Goal: Task Accomplishment & Management: Complete application form

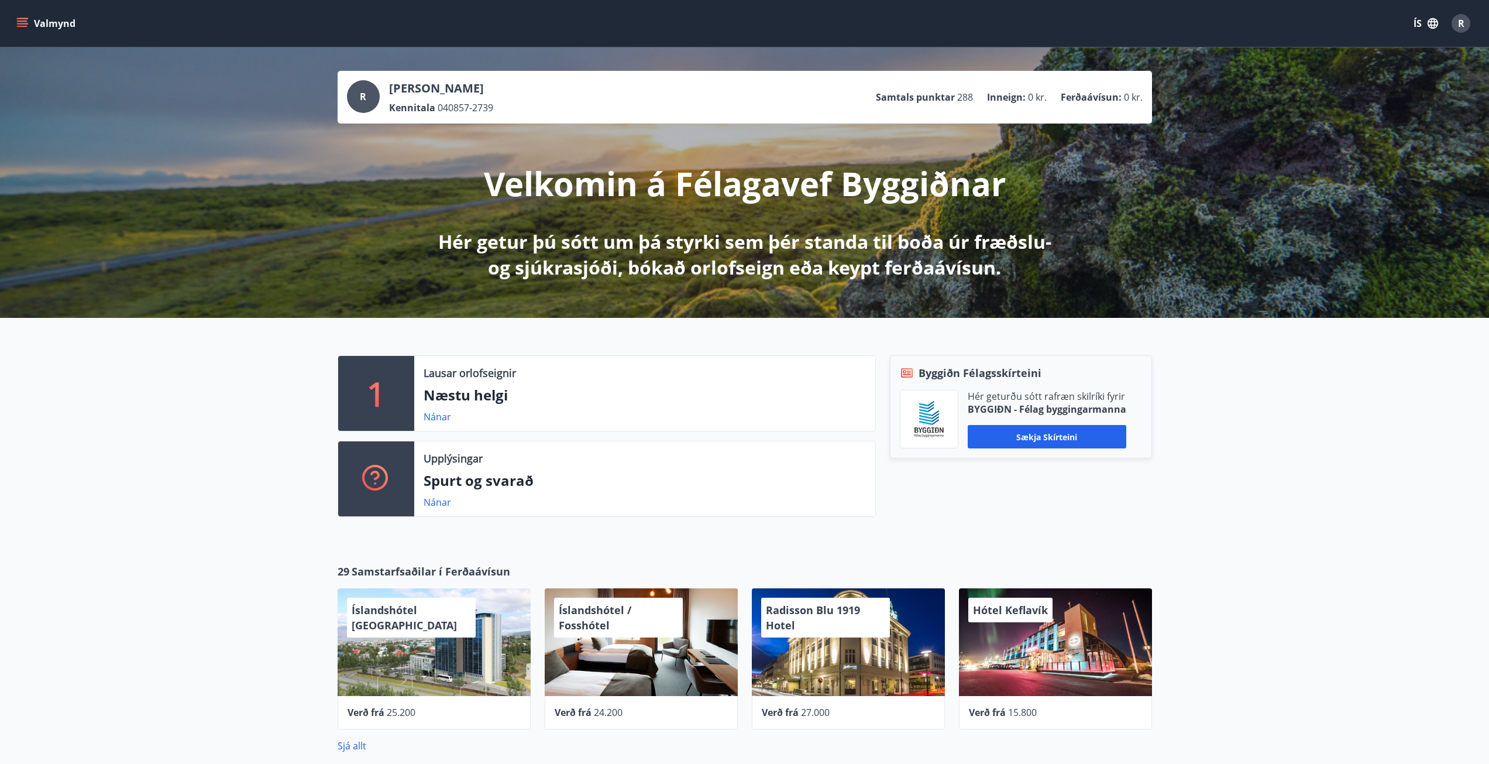
click at [28, 25] on icon "menu" at bounding box center [22, 24] width 12 height 12
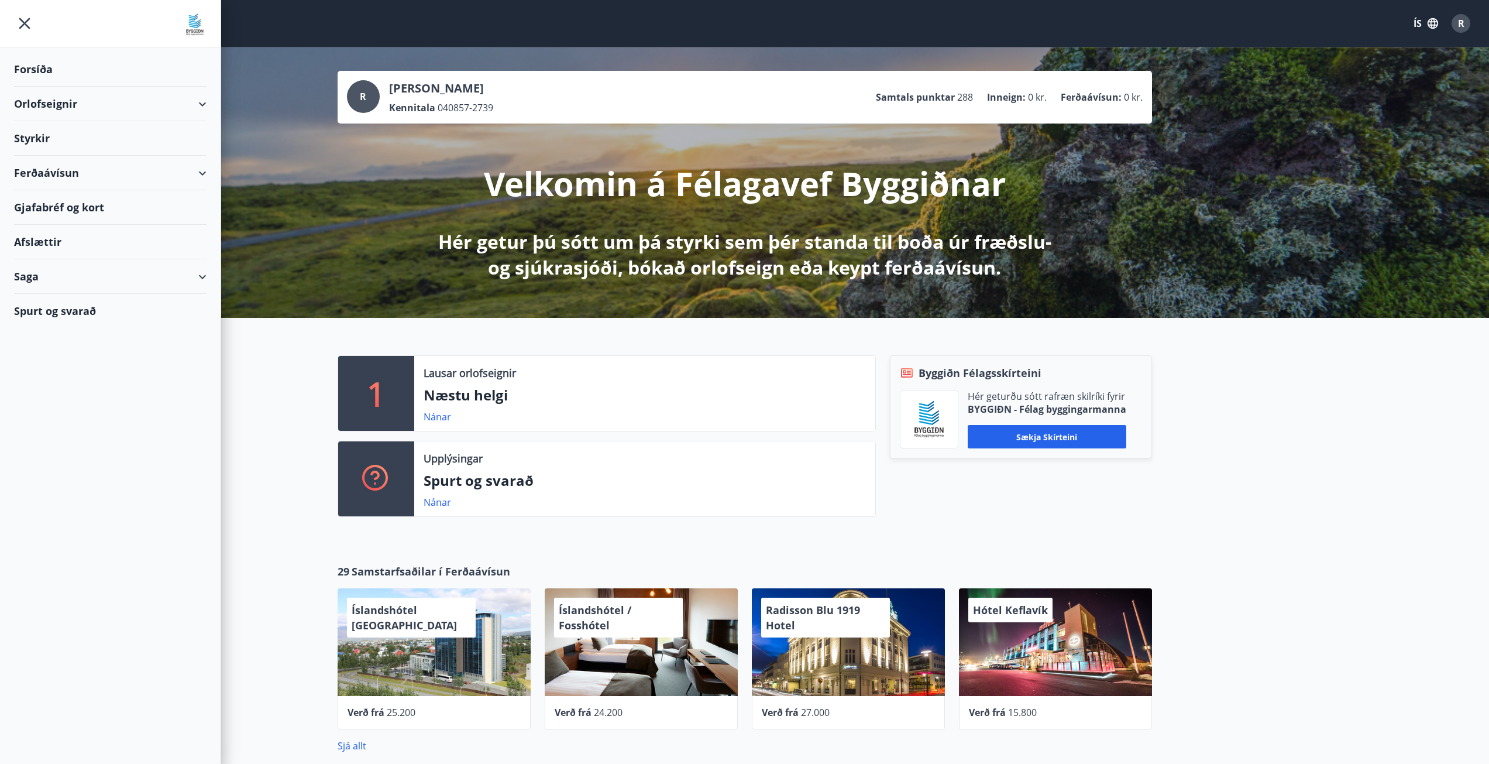
click at [35, 141] on div "Styrkir" at bounding box center [110, 138] width 193 height 35
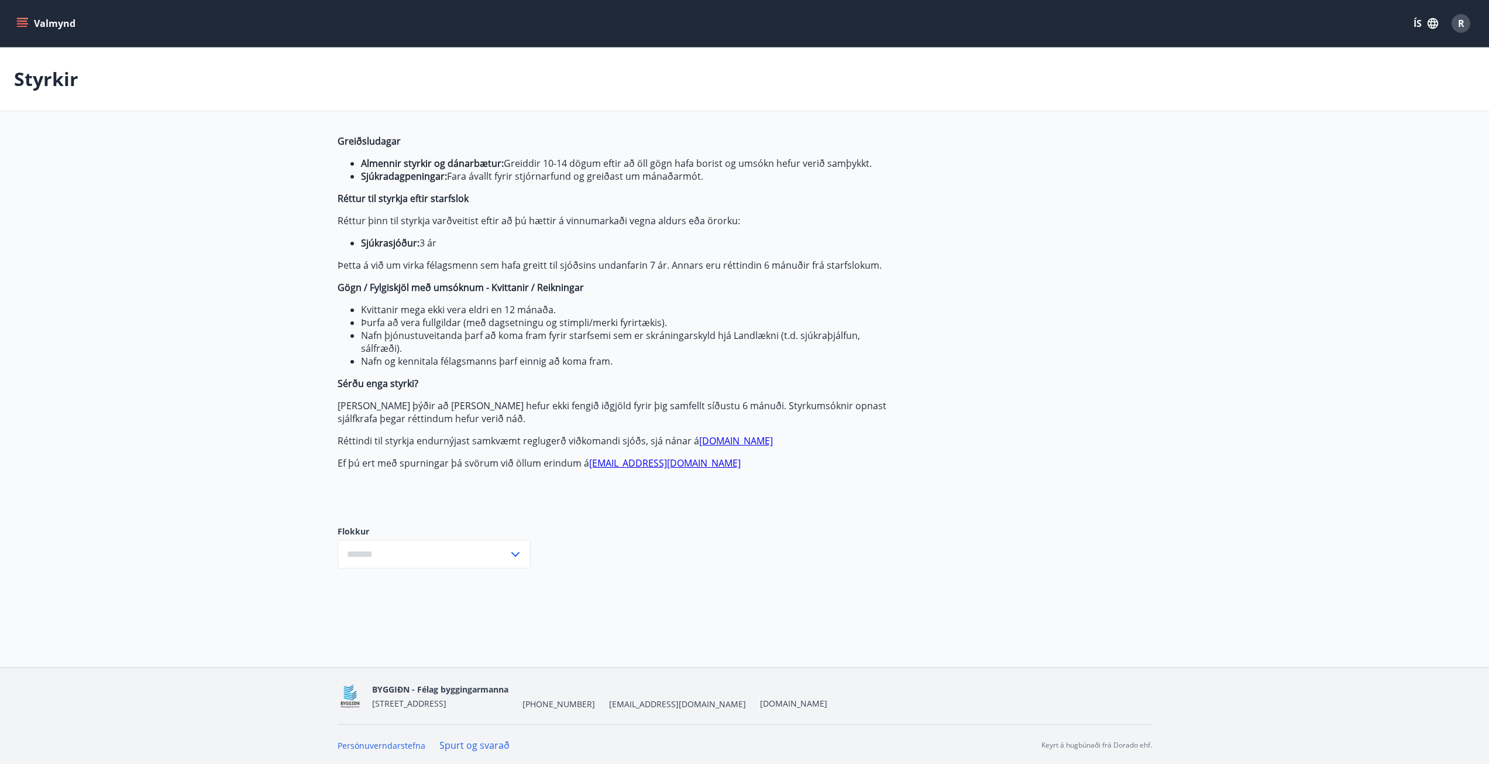
type input "***"
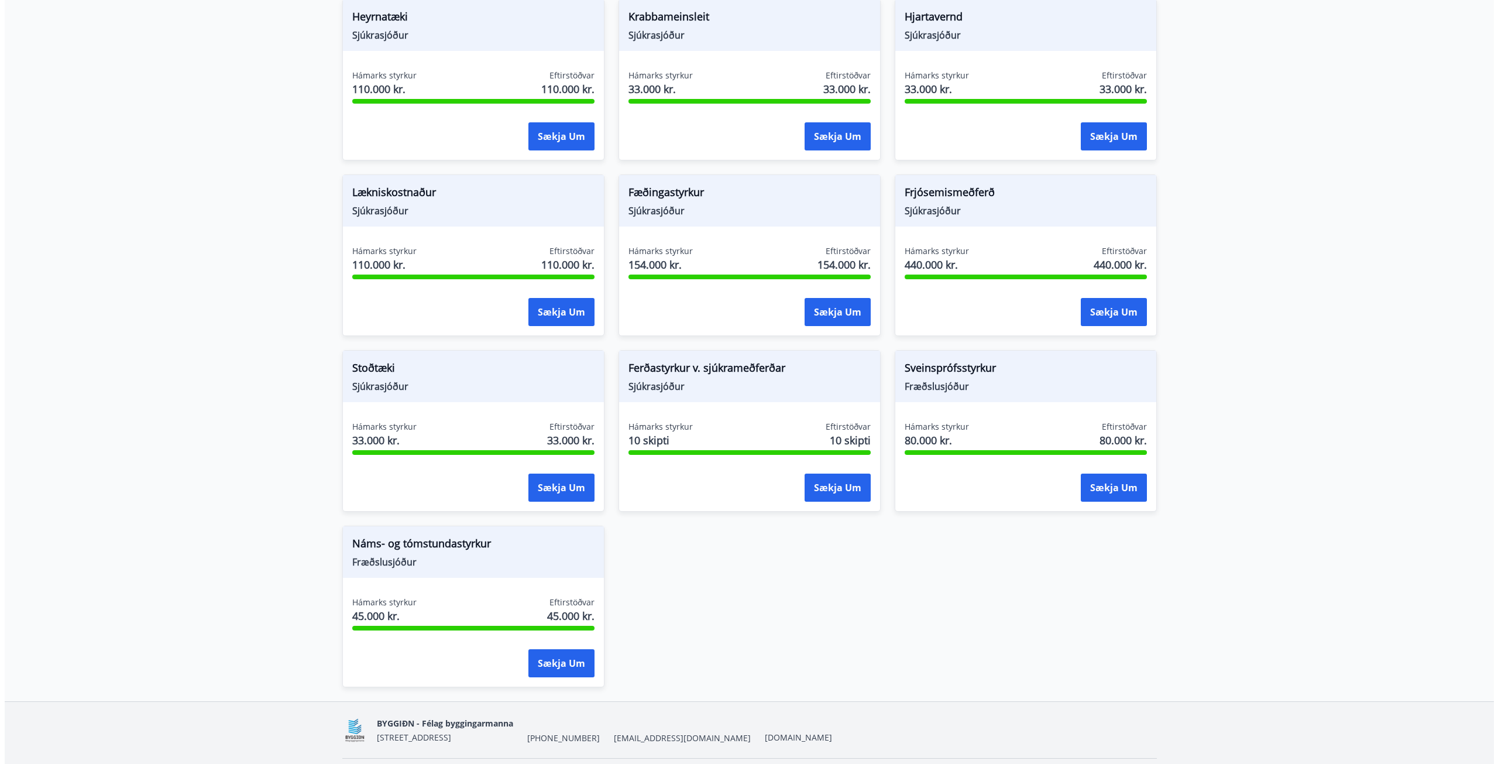
scroll to position [974, 0]
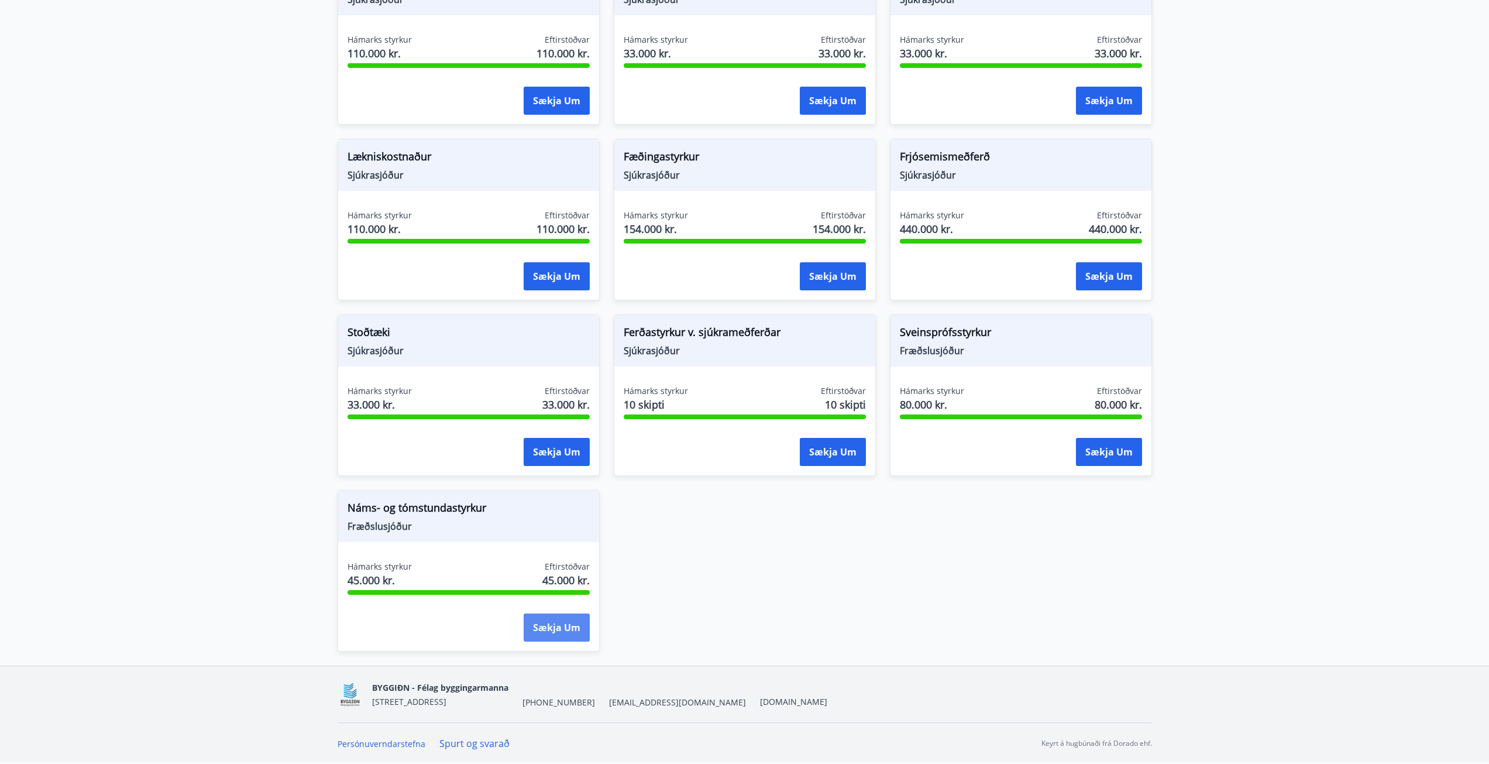
click at [572, 619] on button "Sækja um" at bounding box center [557, 627] width 66 height 28
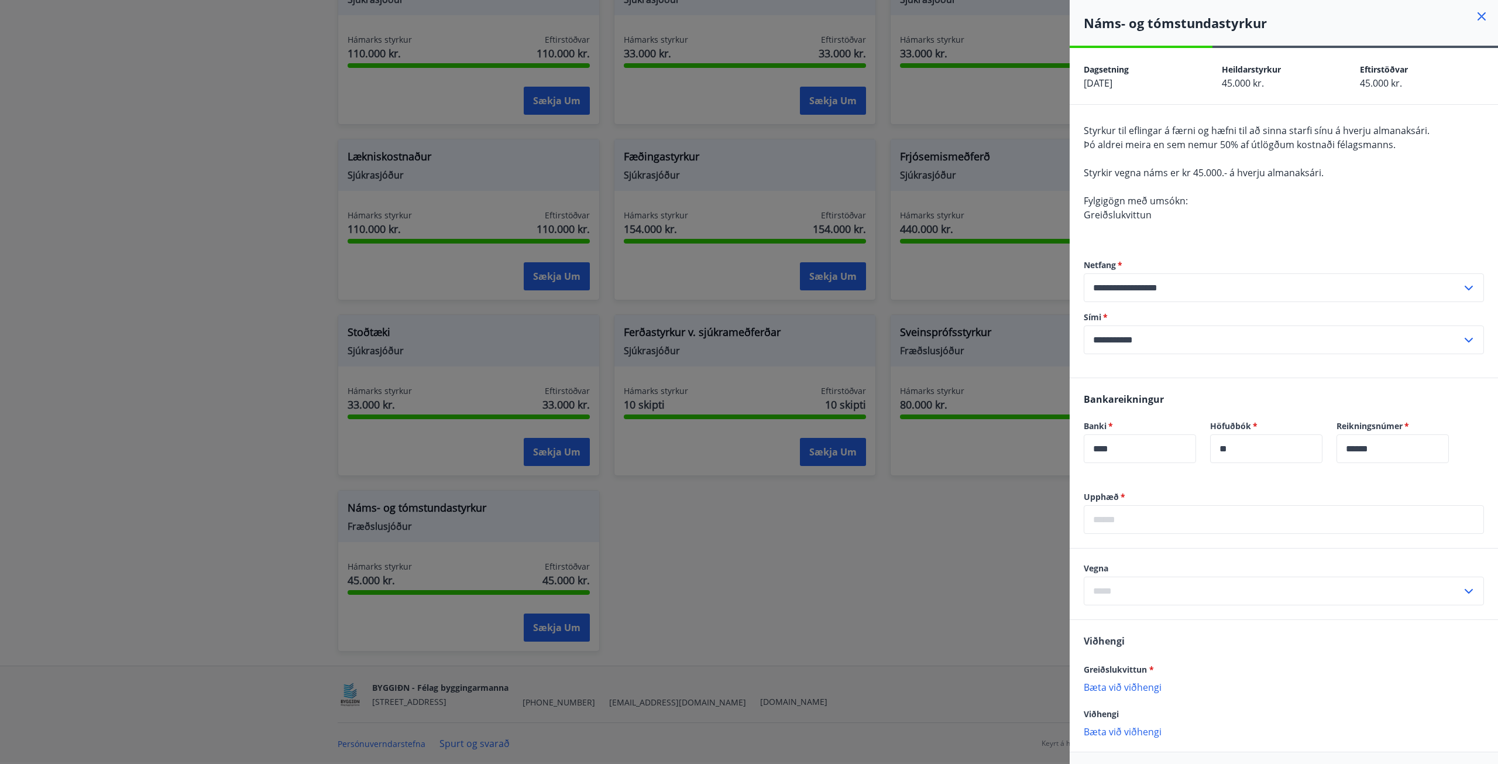
click at [199, 407] on div at bounding box center [749, 382] width 1498 height 764
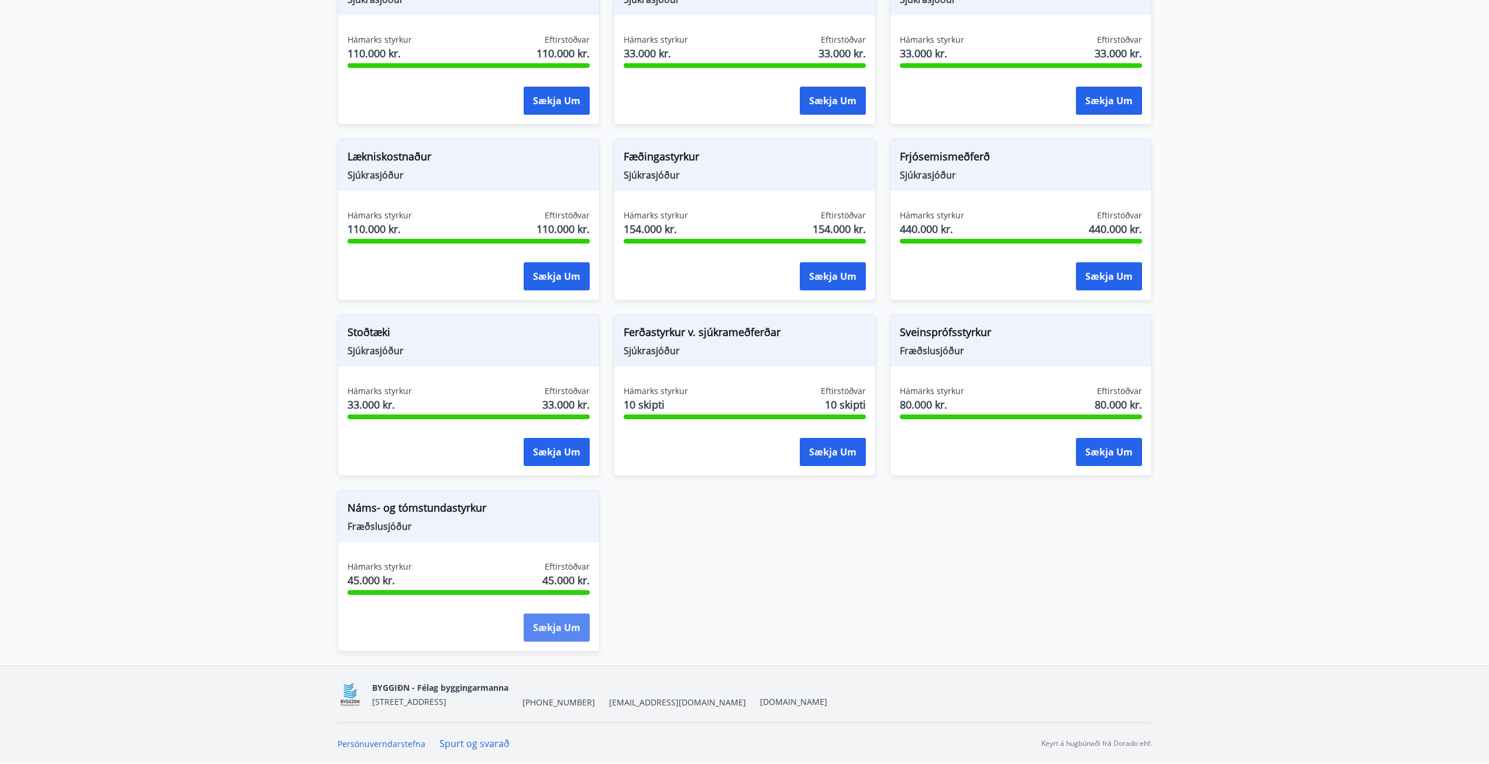
click at [556, 627] on button "Sækja um" at bounding box center [557, 627] width 66 height 28
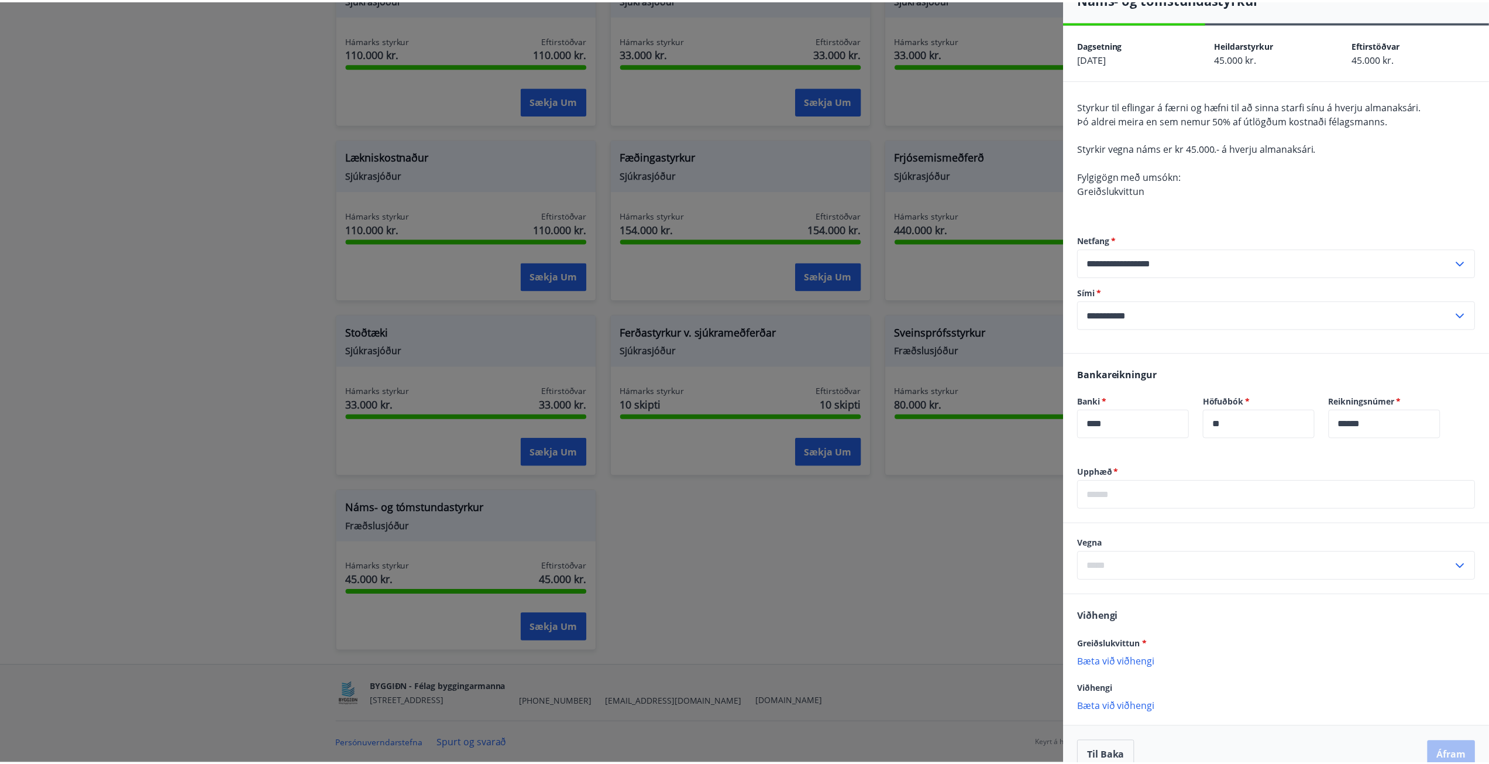
scroll to position [46, 0]
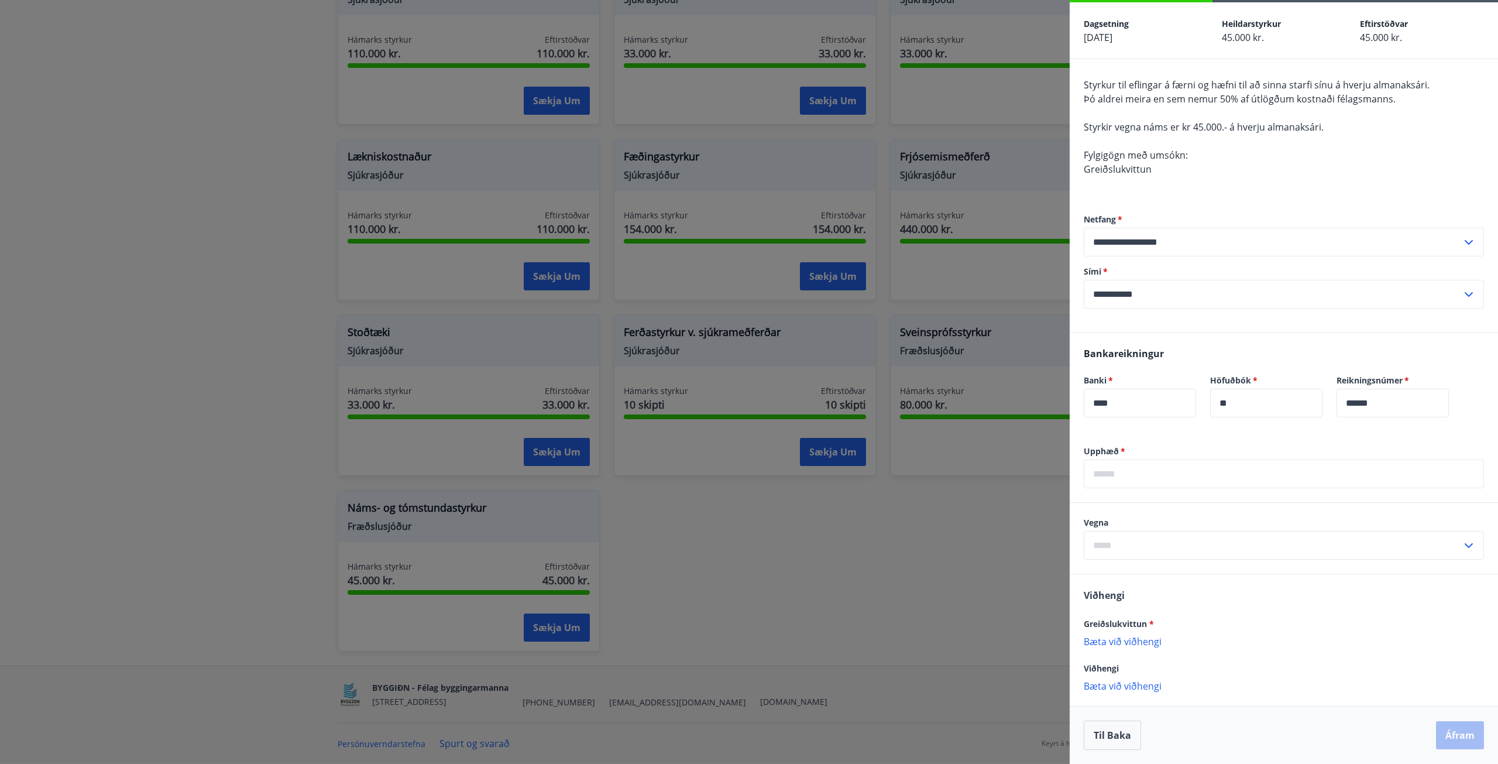
click at [865, 602] on div at bounding box center [749, 382] width 1498 height 764
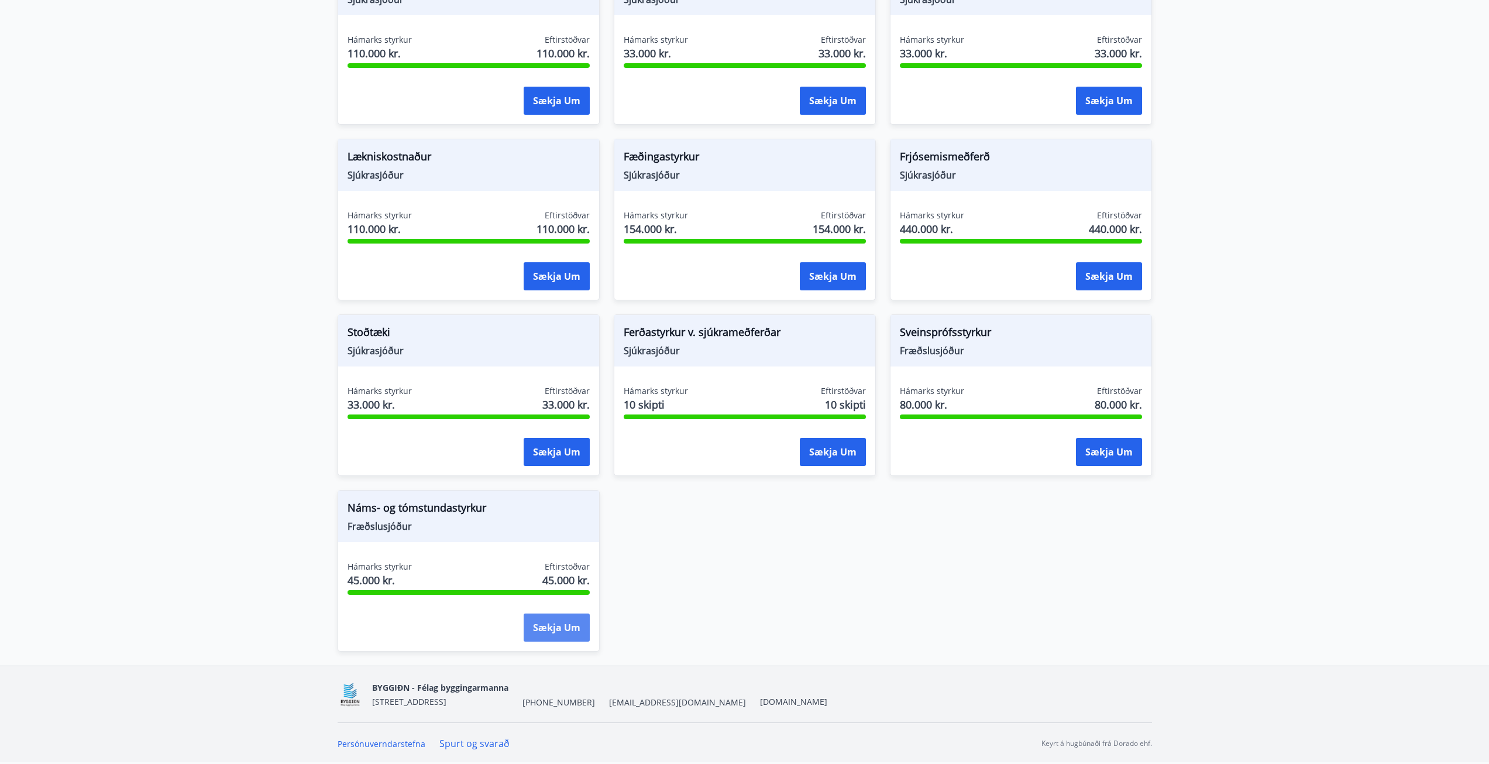
click at [549, 628] on button "Sækja um" at bounding box center [557, 627] width 66 height 28
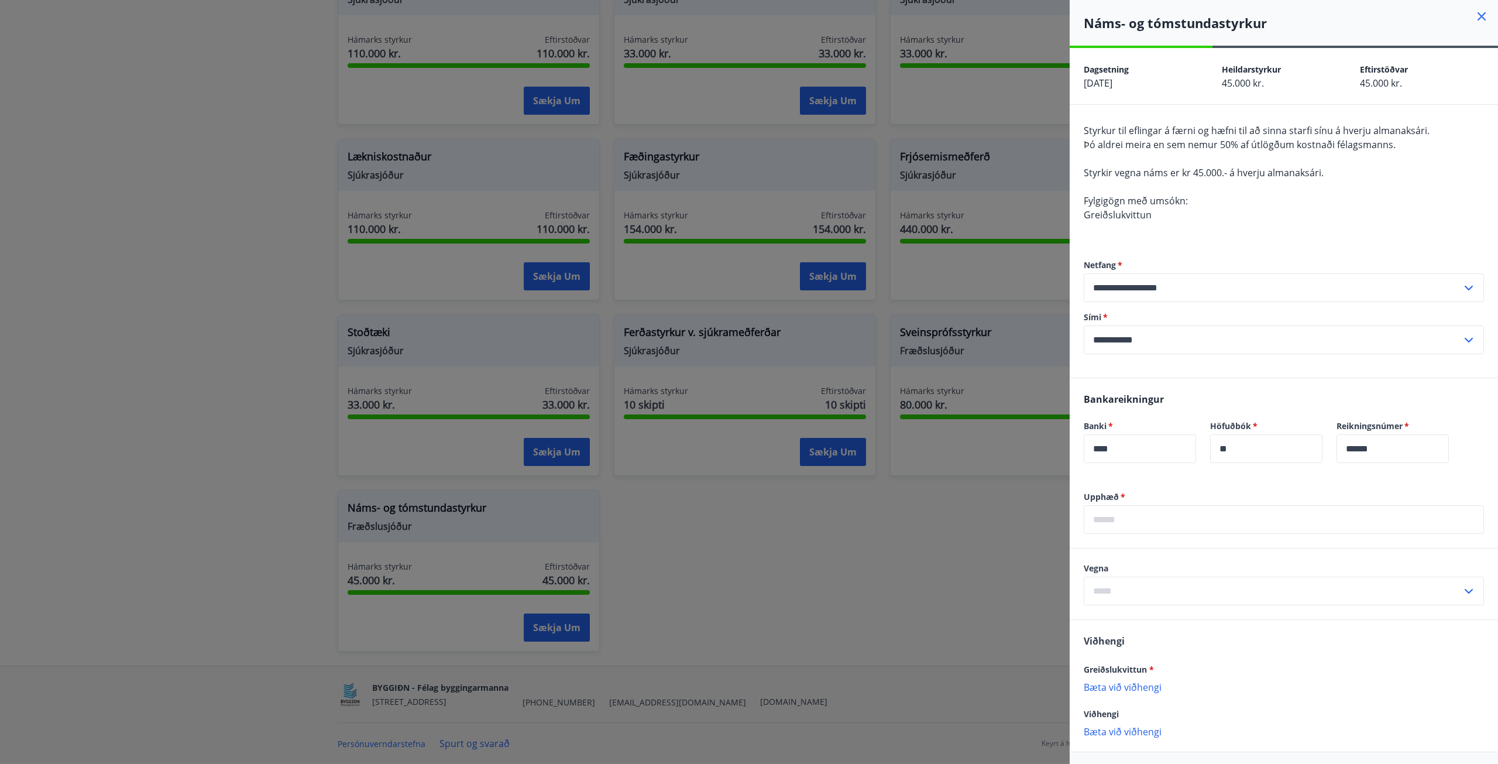
click at [1168, 517] on input "text" at bounding box center [1284, 519] width 400 height 29
click at [1225, 520] on input "text" at bounding box center [1284, 519] width 400 height 29
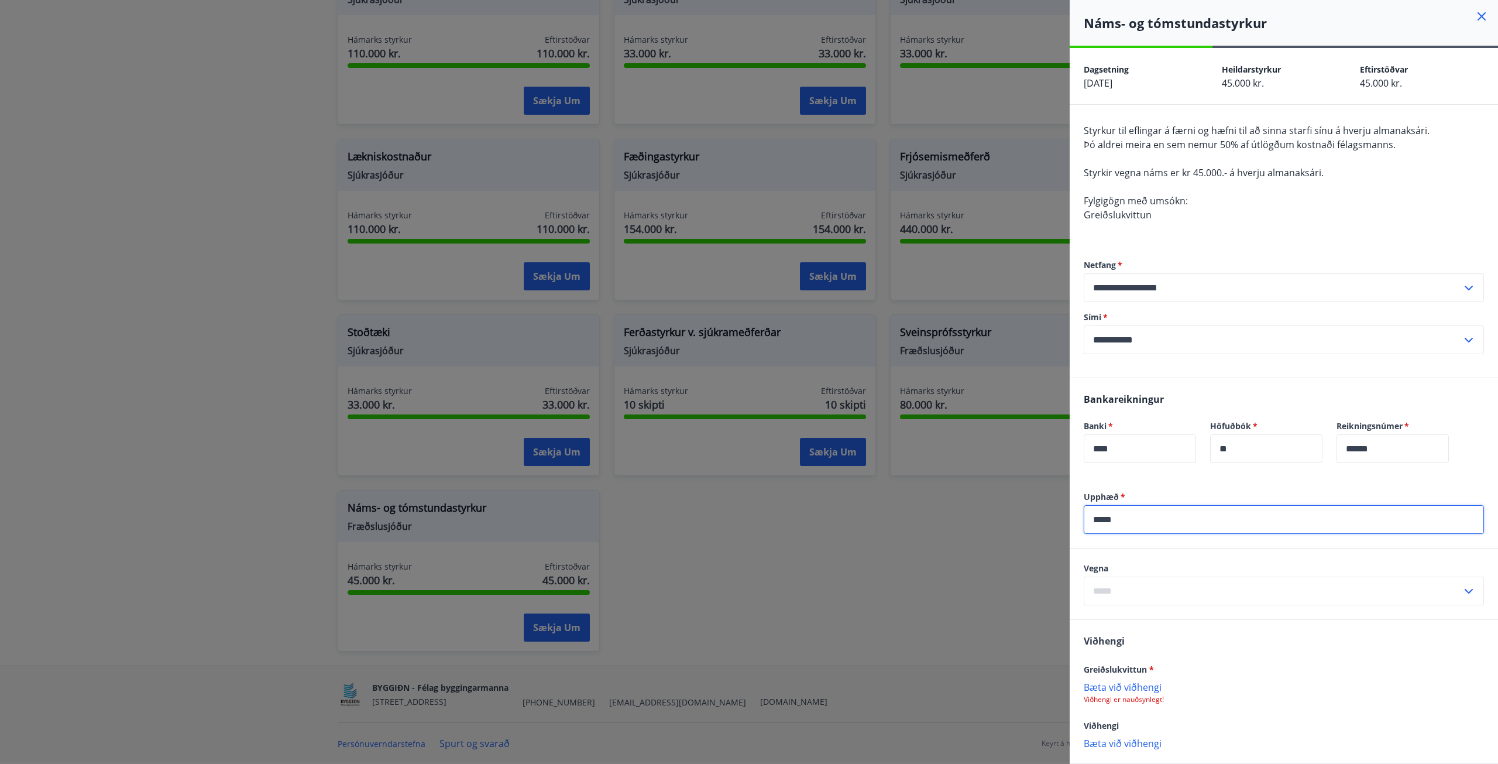
type input "*****"
click at [1177, 582] on input "text" at bounding box center [1273, 590] width 378 height 29
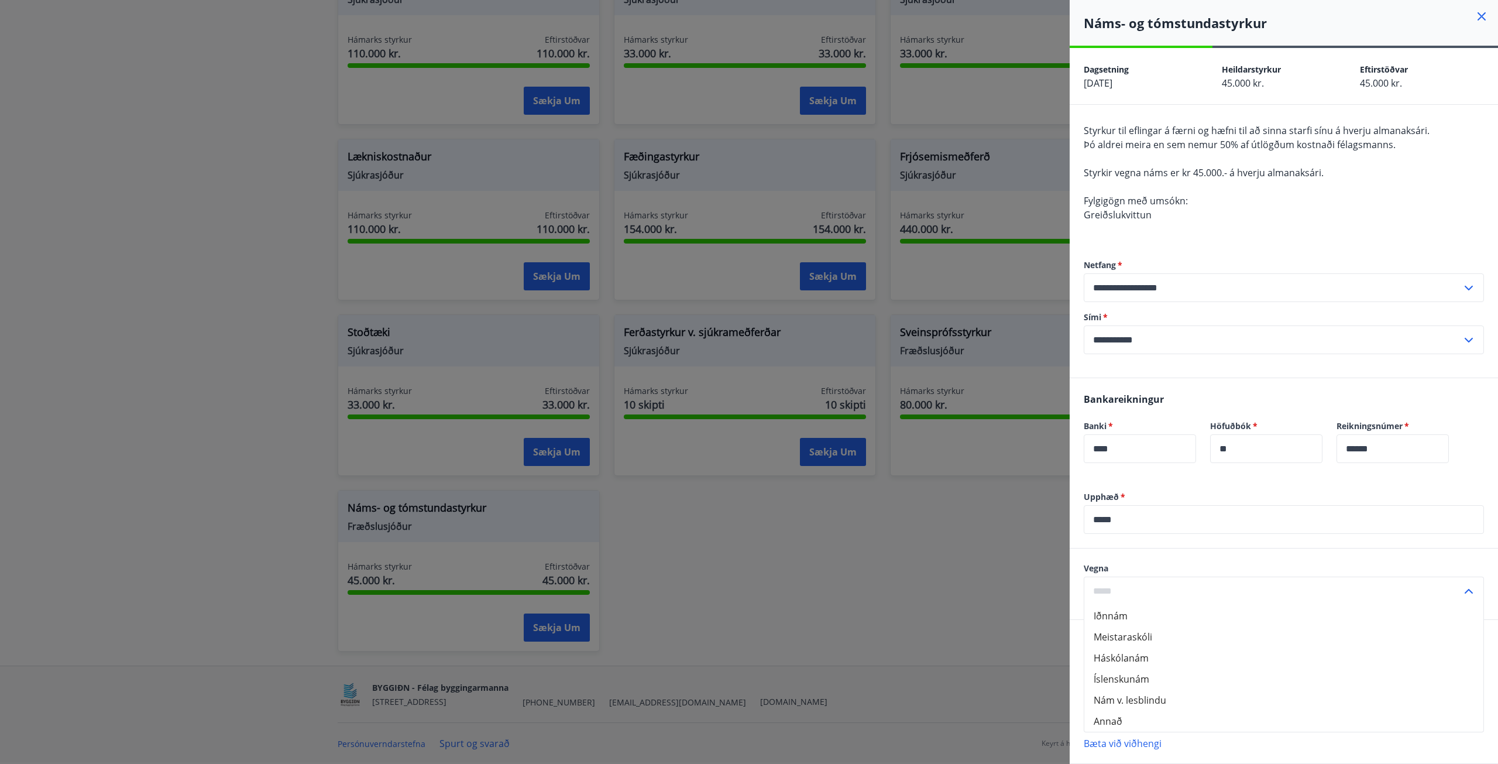
click at [1118, 722] on li "Annað" at bounding box center [1283, 720] width 399 height 21
type input "*****"
click at [1135, 593] on input "*****" at bounding box center [1273, 590] width 378 height 29
click at [1121, 720] on li "Annað" at bounding box center [1283, 720] width 399 height 21
click at [1128, 682] on p "Bæta við viðhengi" at bounding box center [1284, 686] width 400 height 12
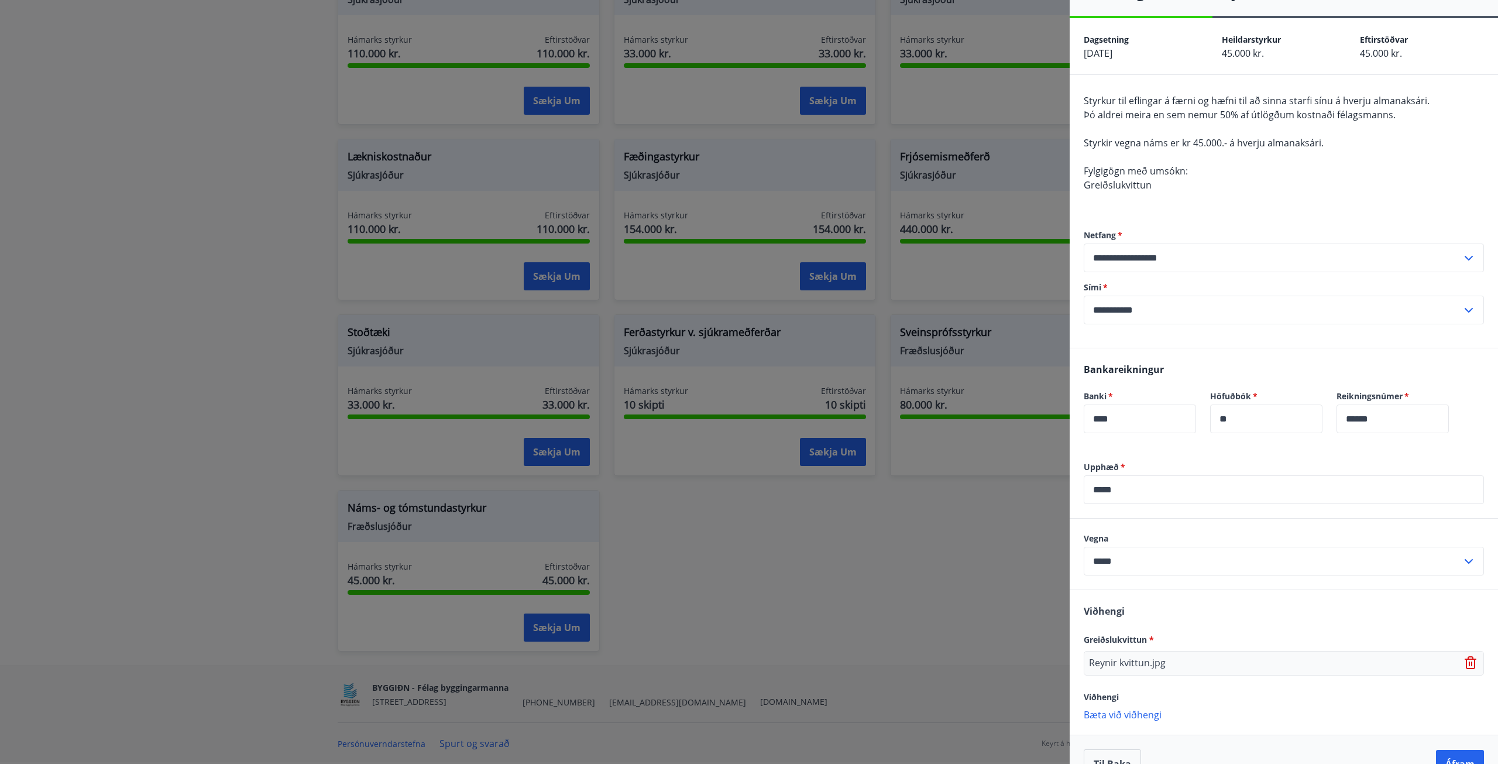
scroll to position [59, 0]
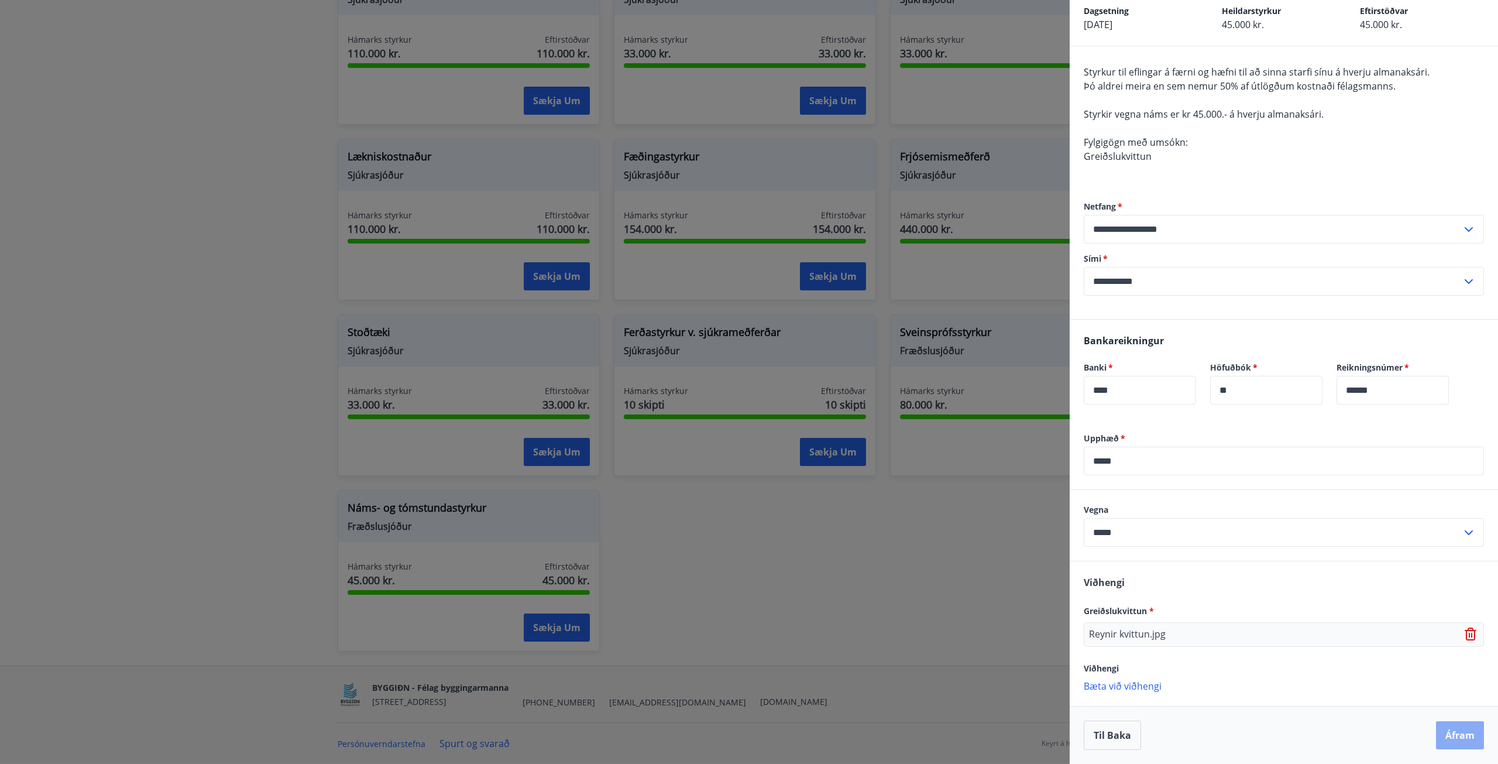
click at [1458, 729] on button "Áfram" at bounding box center [1460, 735] width 48 height 28
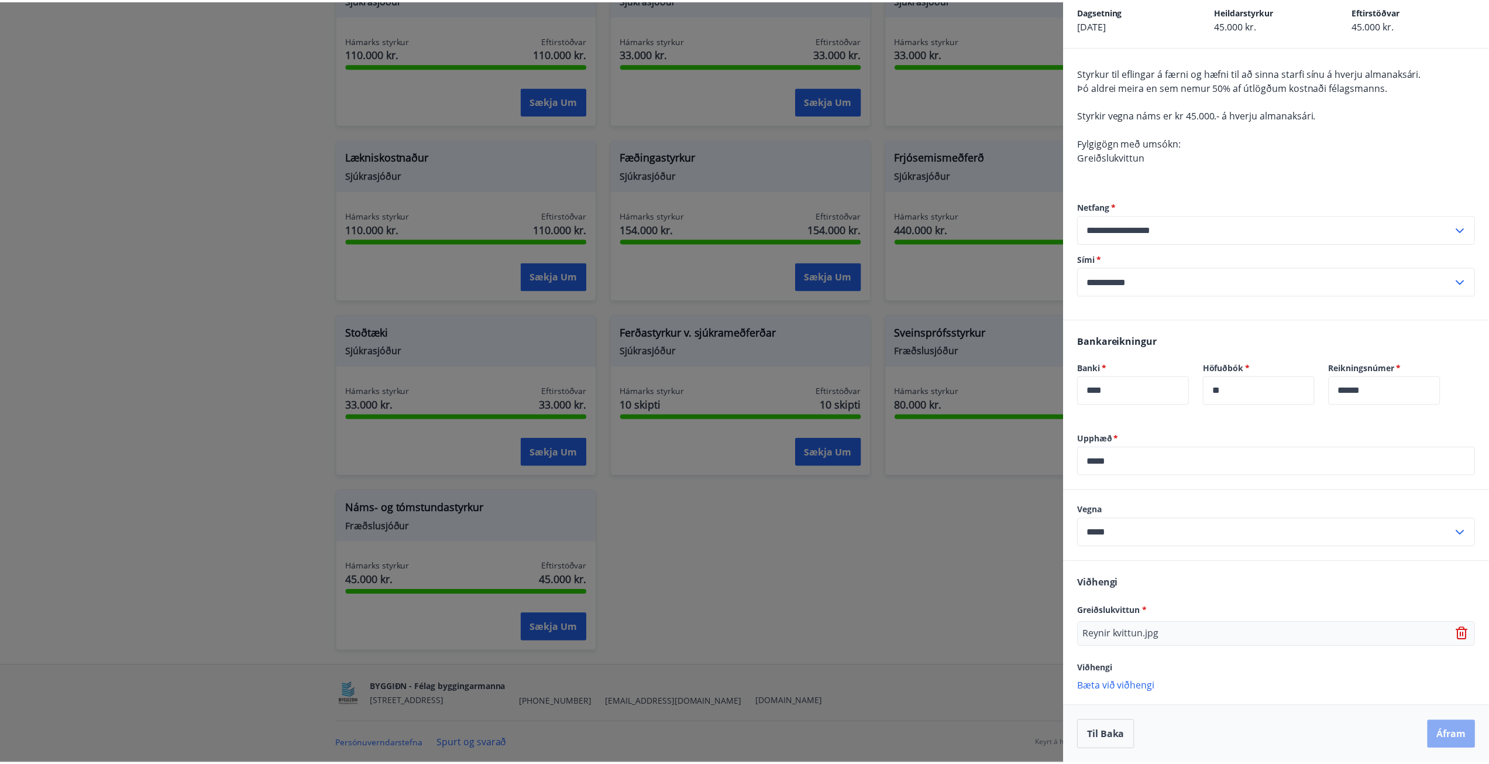
scroll to position [0, 0]
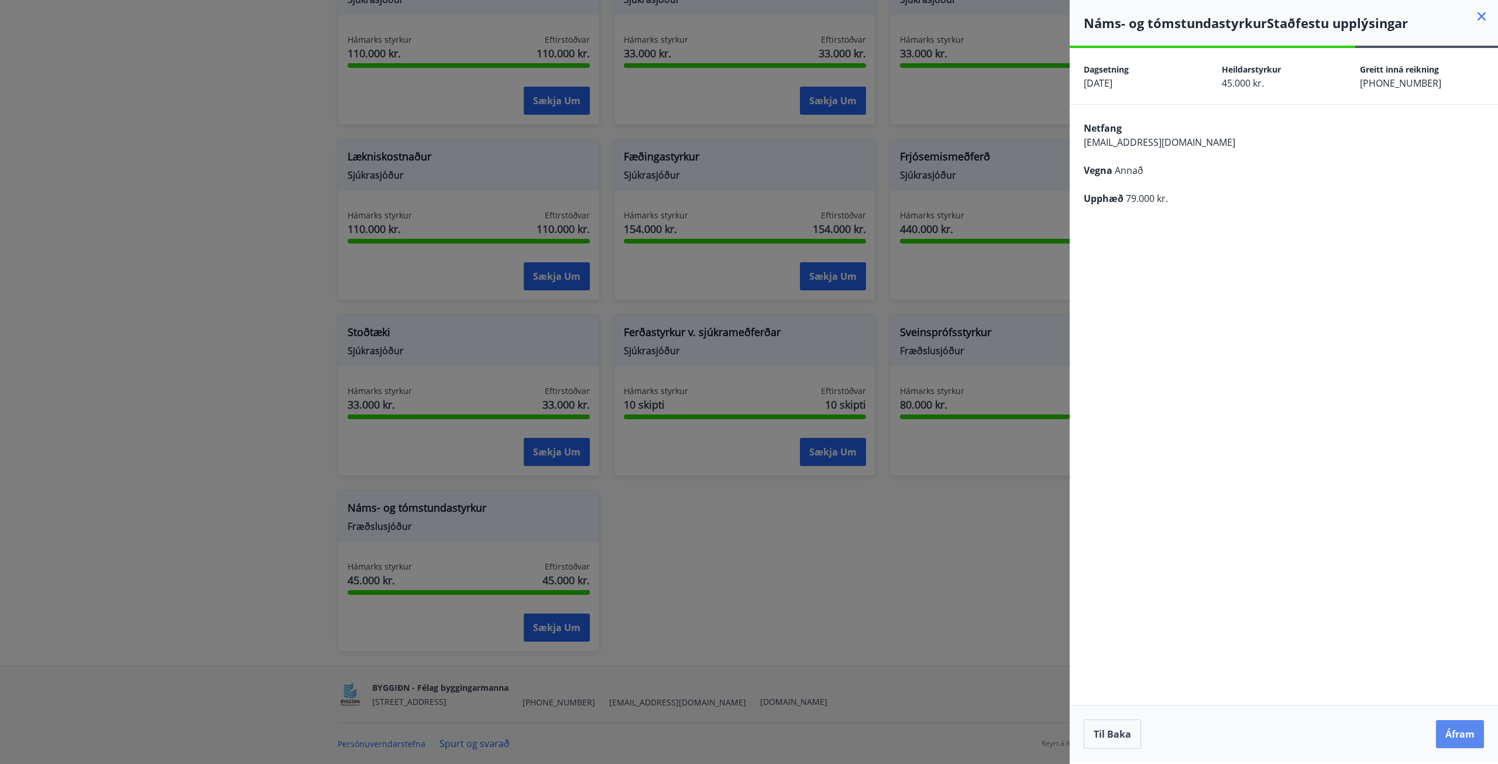
click at [1465, 735] on button "Áfram" at bounding box center [1460, 734] width 48 height 28
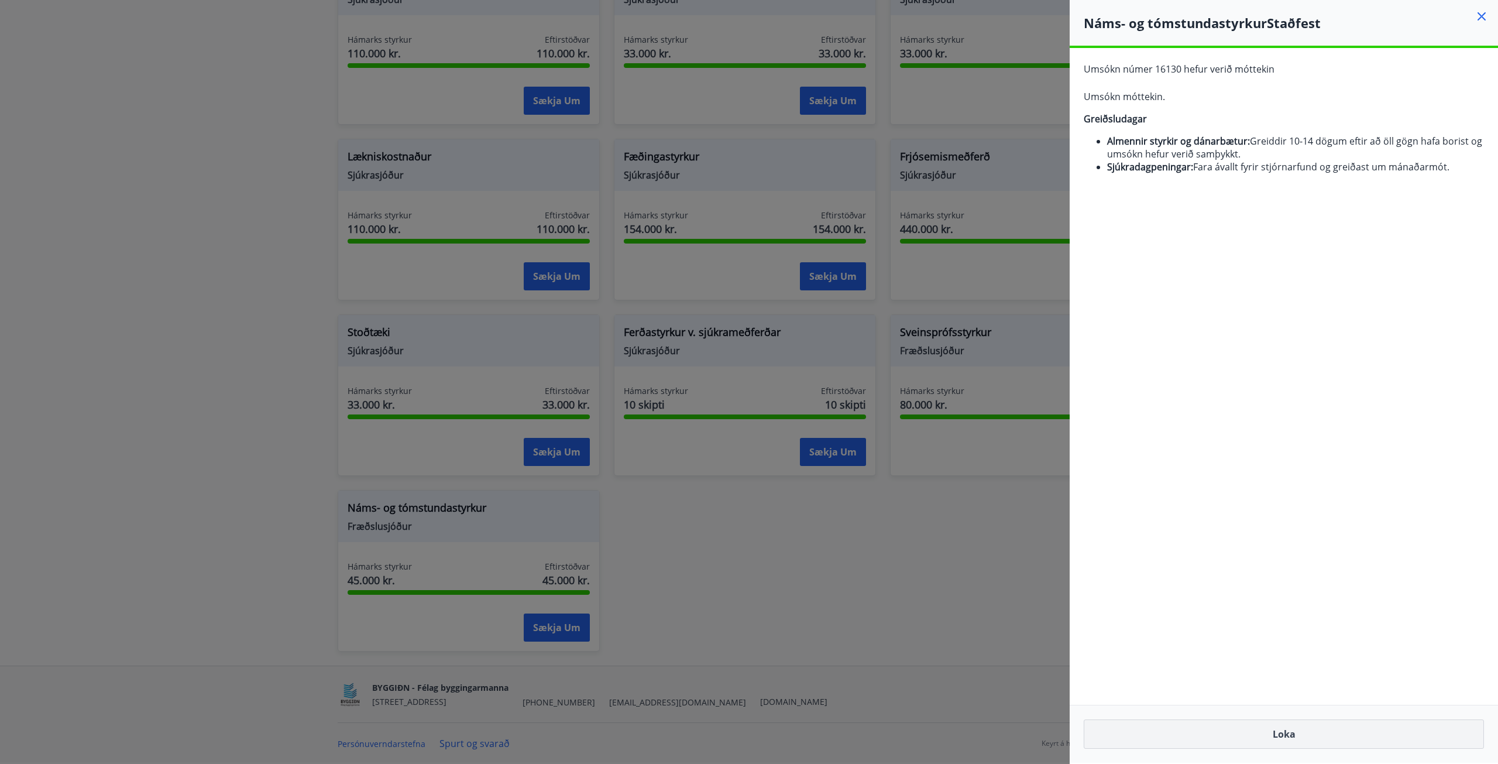
click at [1293, 725] on button "Loka" at bounding box center [1284, 733] width 400 height 29
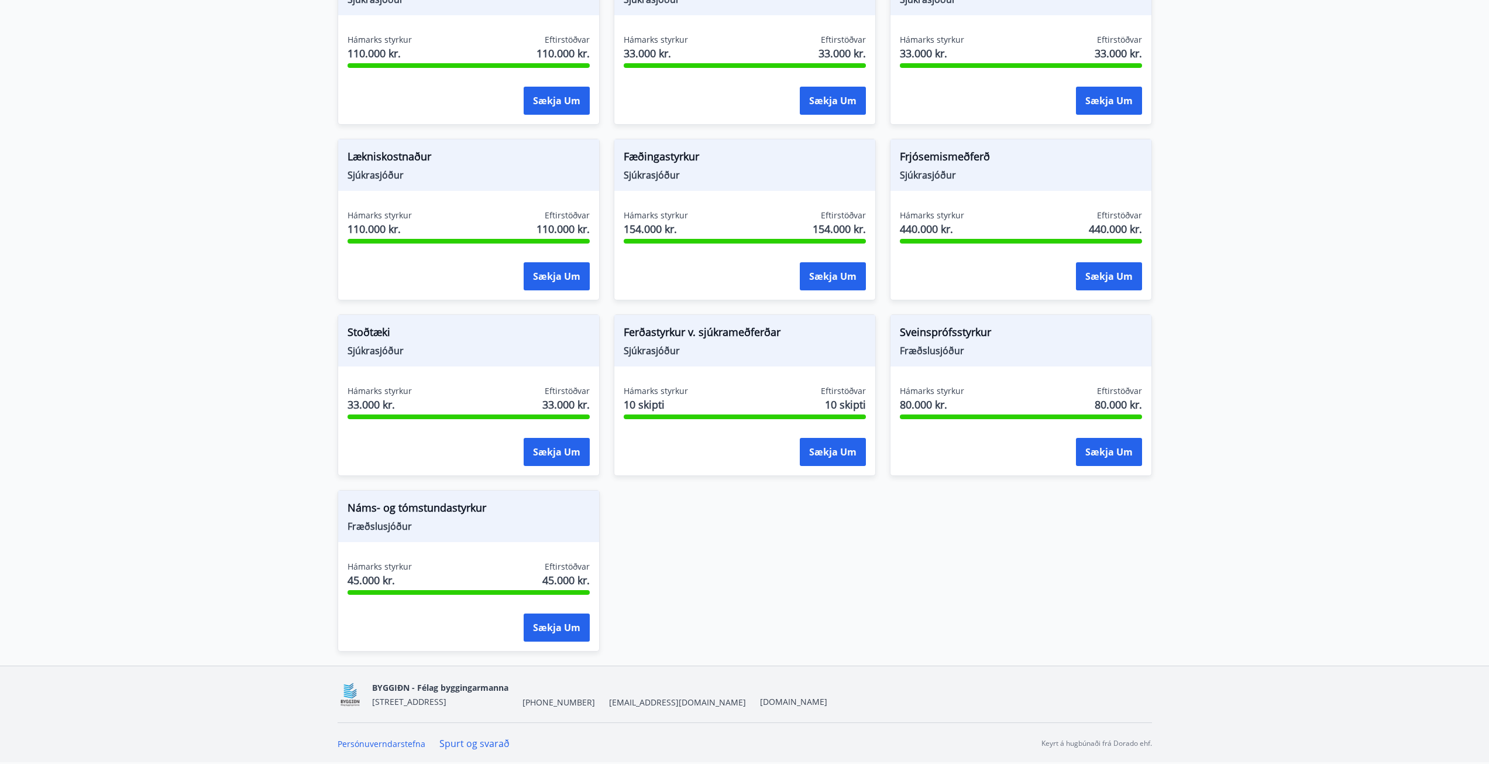
drag, startPoint x: 1325, startPoint y: 408, endPoint x: 1326, endPoint y: 391, distance: 17.6
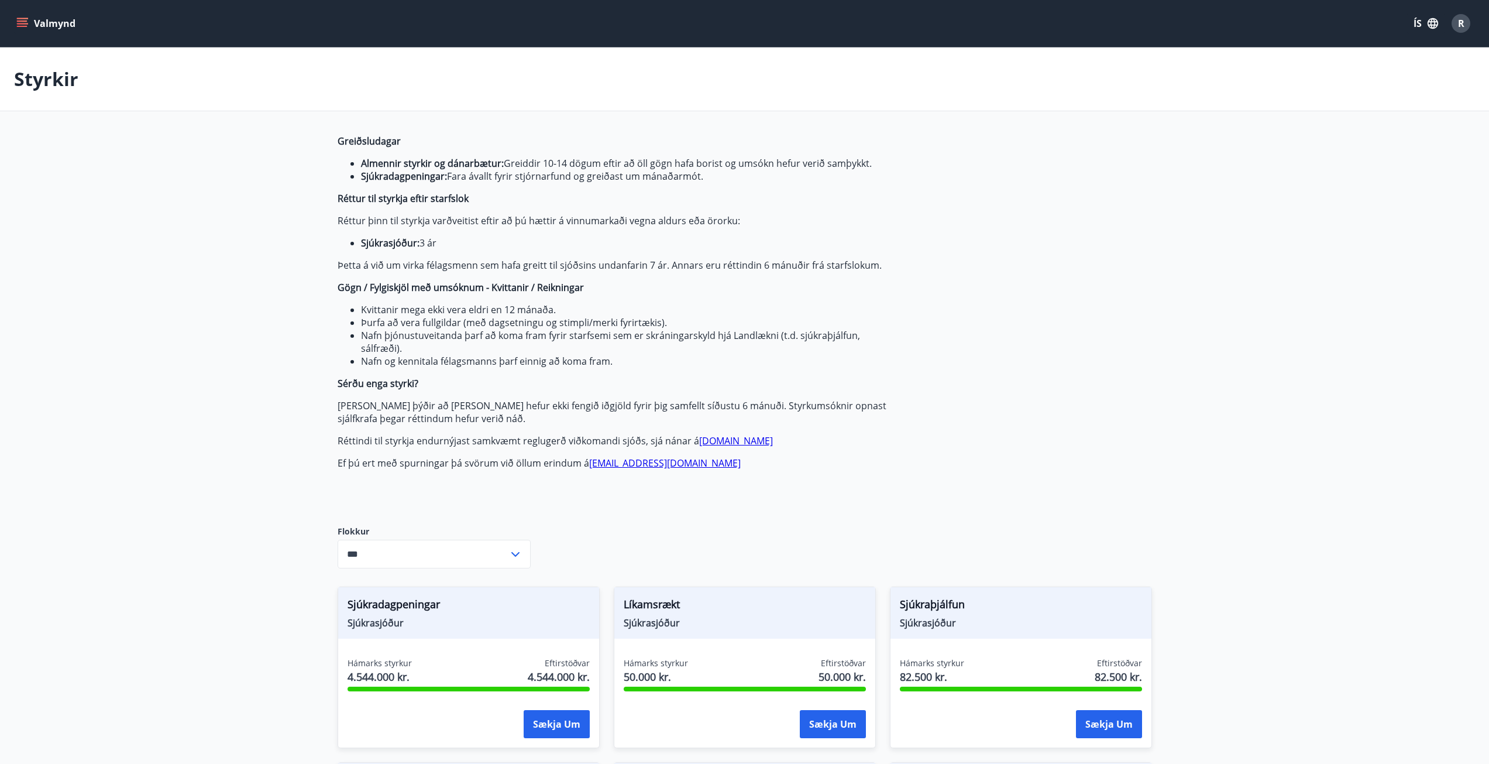
click at [21, 19] on icon "menu" at bounding box center [23, 18] width 13 height 1
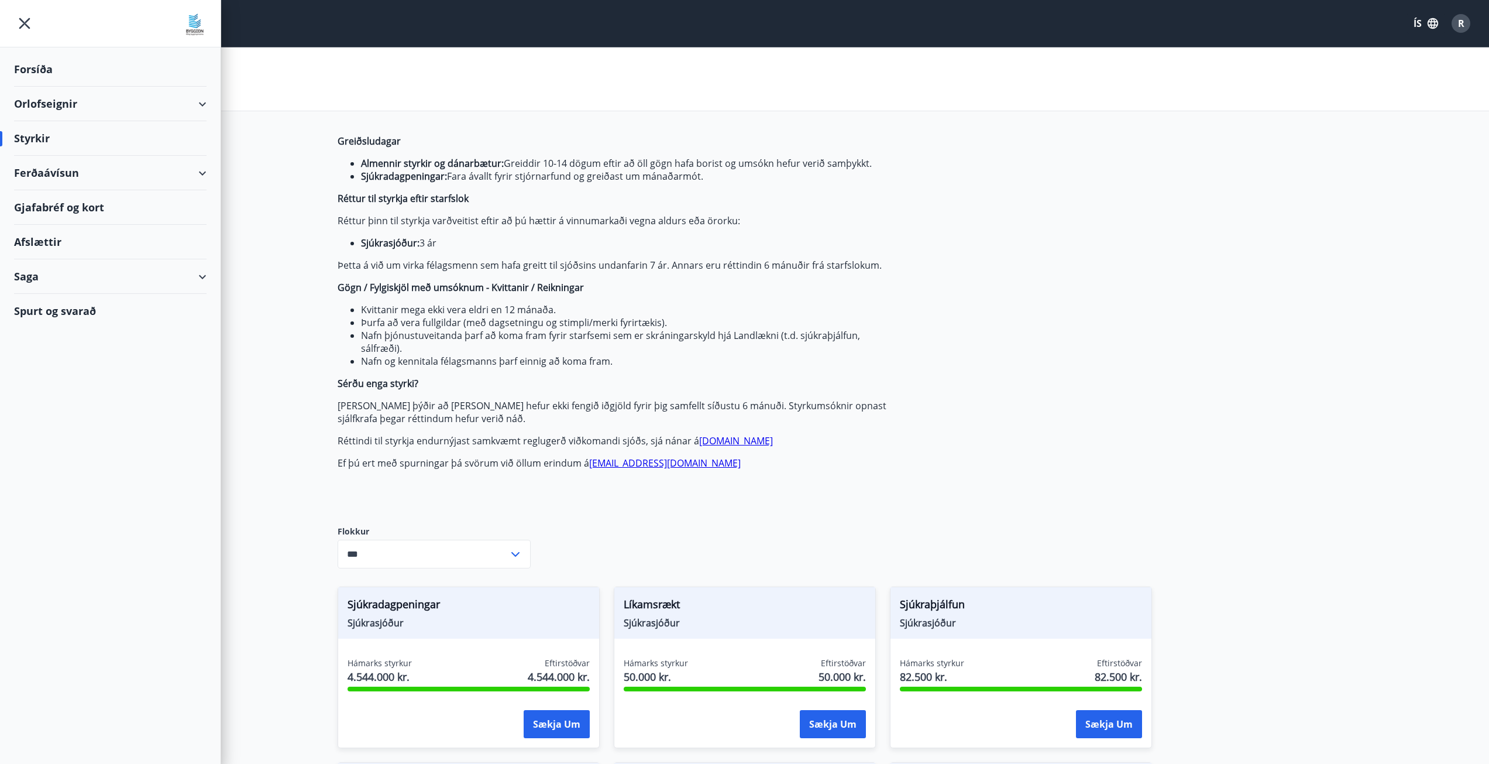
click at [25, 20] on icon "menu" at bounding box center [24, 23] width 21 height 21
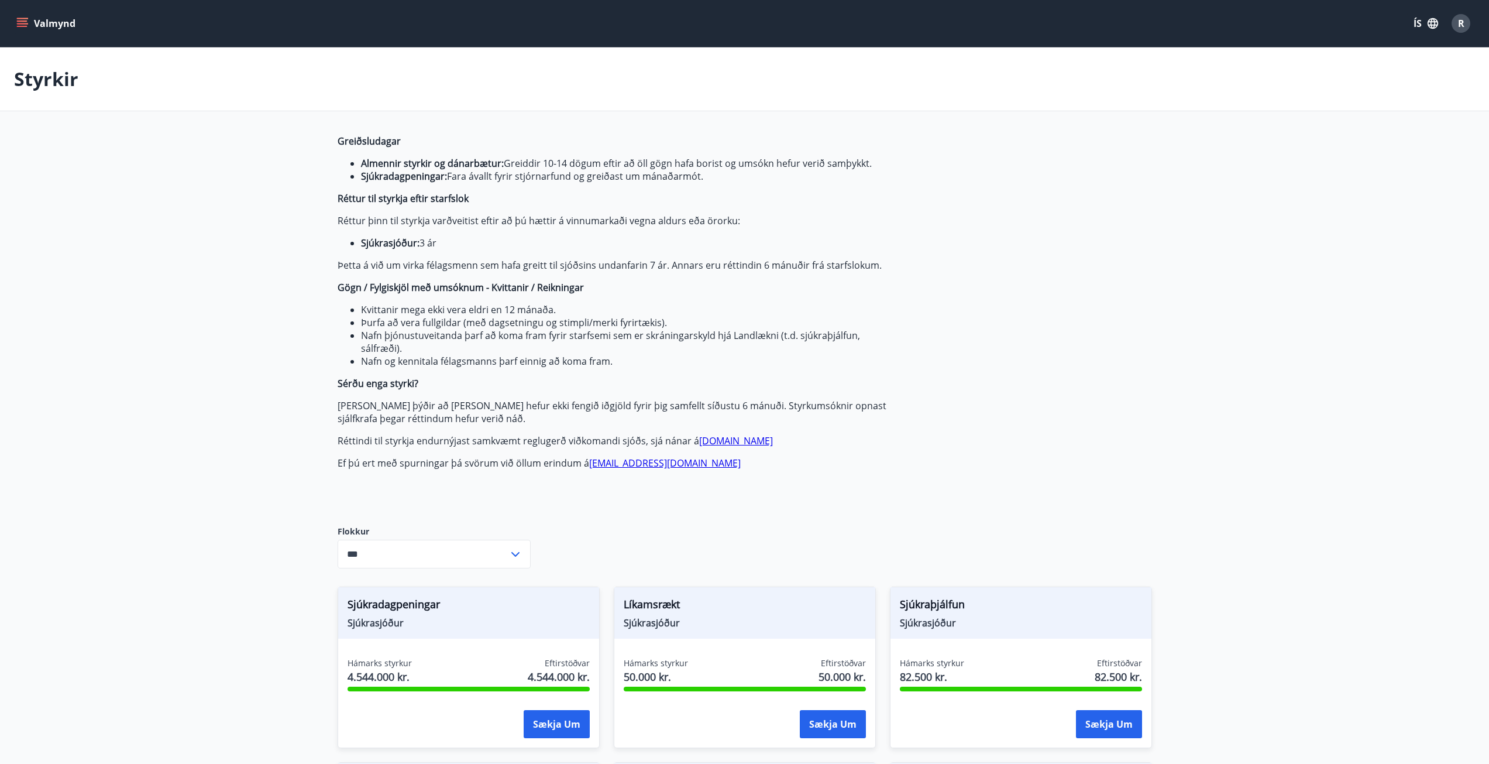
drag, startPoint x: 1098, startPoint y: 1, endPoint x: 1331, endPoint y: 470, distance: 523.9
click at [33, 28] on button "Valmynd" at bounding box center [47, 23] width 66 height 21
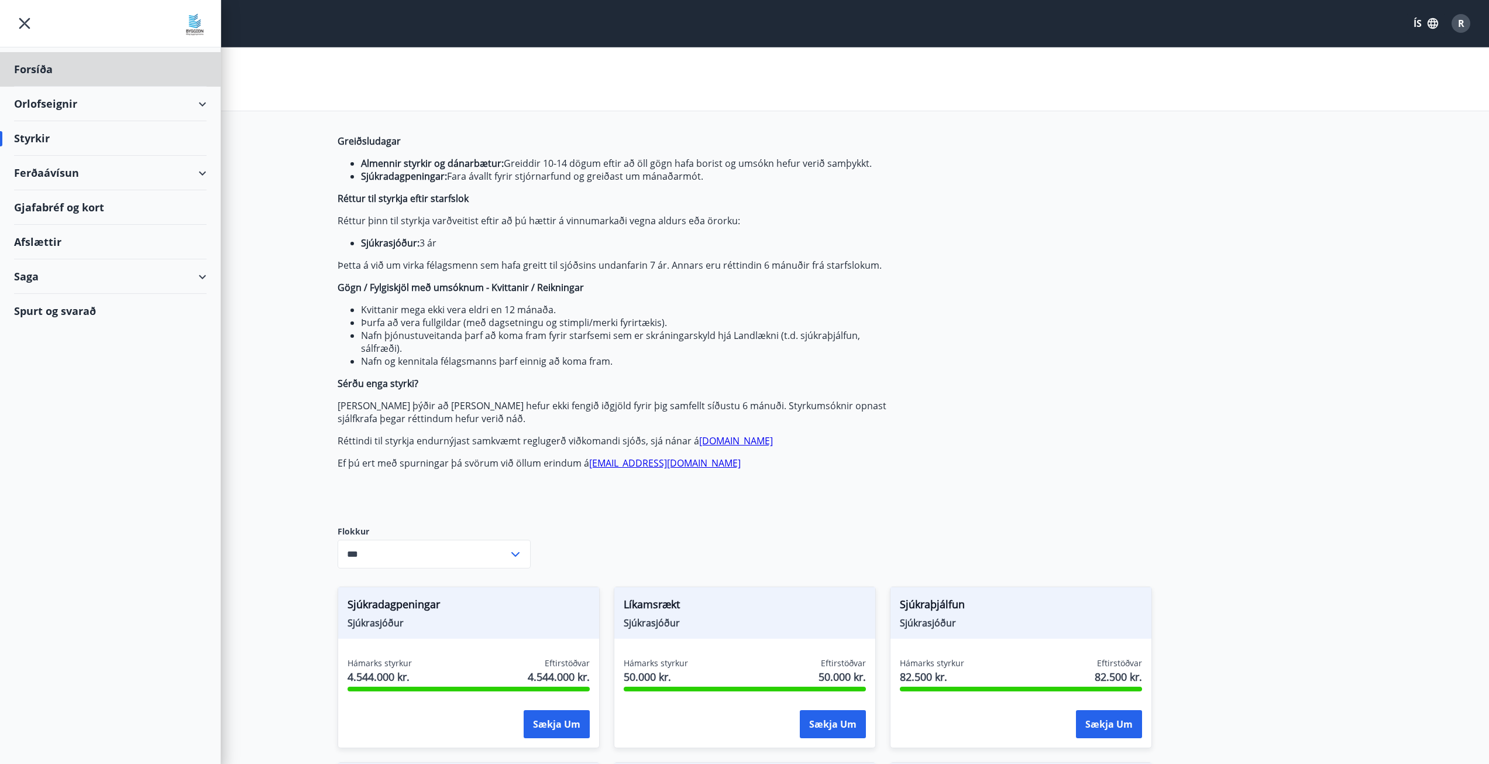
click at [57, 144] on div "Styrkir" at bounding box center [110, 138] width 193 height 35
click at [30, 140] on div "Styrkir" at bounding box center [110, 138] width 193 height 35
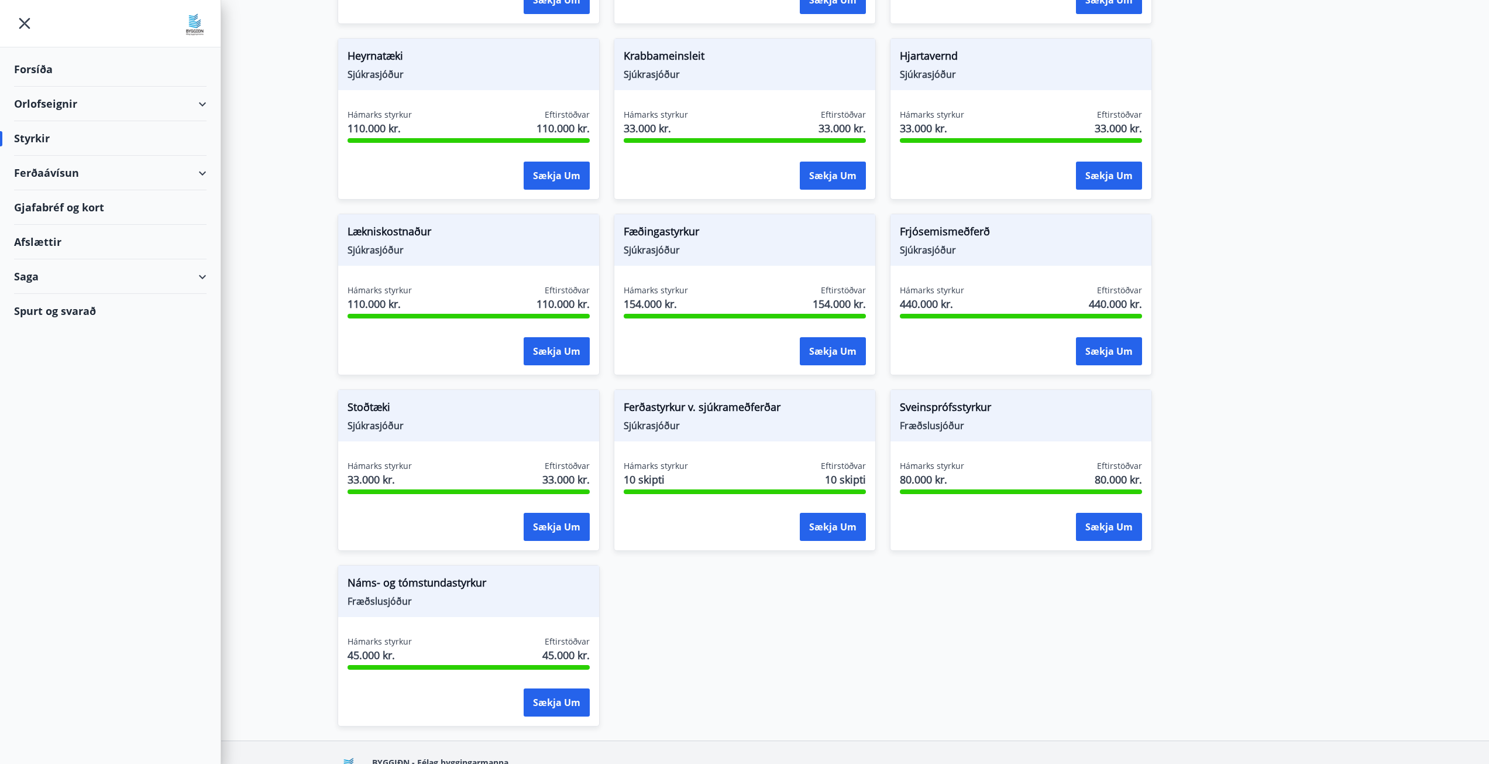
scroll to position [974, 0]
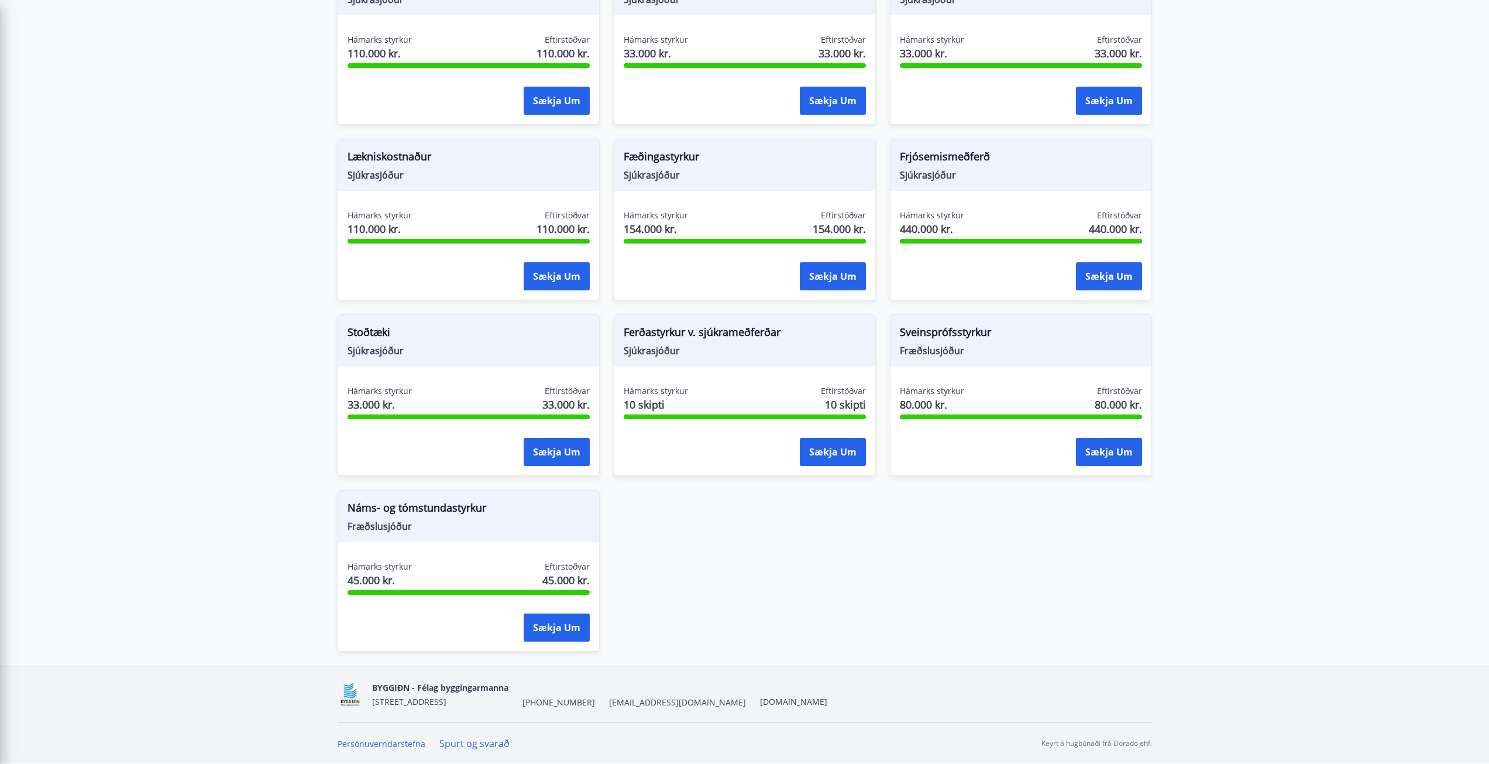
drag, startPoint x: 1264, startPoint y: 490, endPoint x: 1176, endPoint y: 480, distance: 89.5
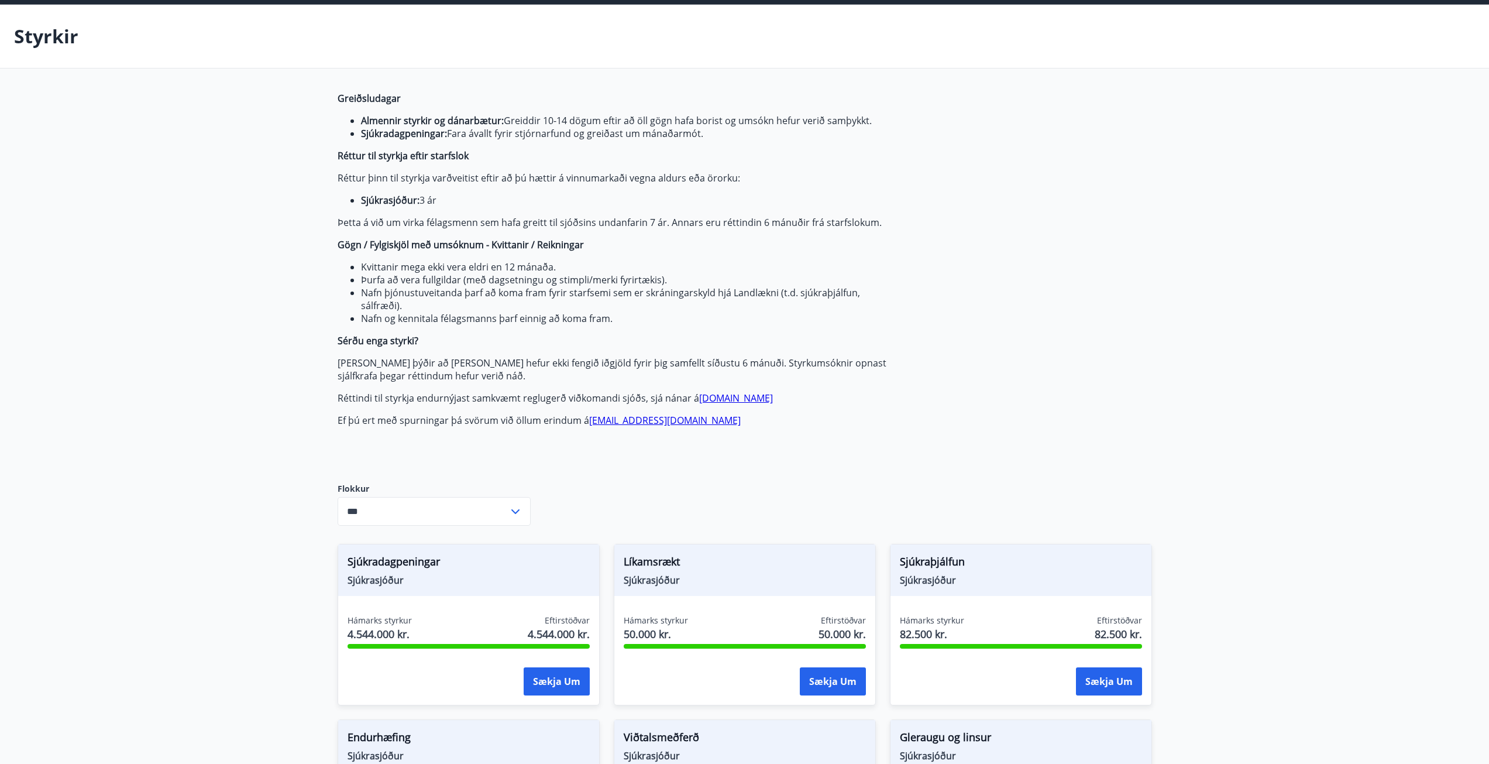
scroll to position [0, 0]
